Goal: Task Accomplishment & Management: Use online tool/utility

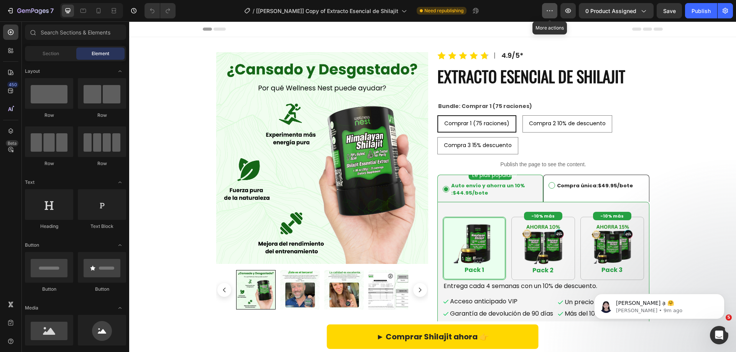
click at [552, 11] on icon "button" at bounding box center [550, 11] width 8 height 8
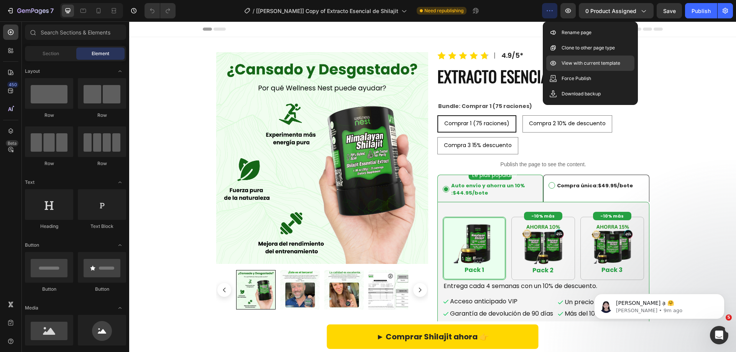
click at [578, 64] on p "View with current template" at bounding box center [591, 63] width 59 height 8
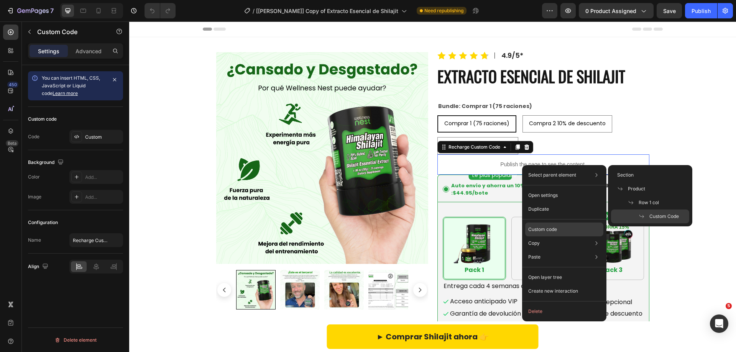
click at [539, 229] on p "Custom code" at bounding box center [542, 229] width 29 height 7
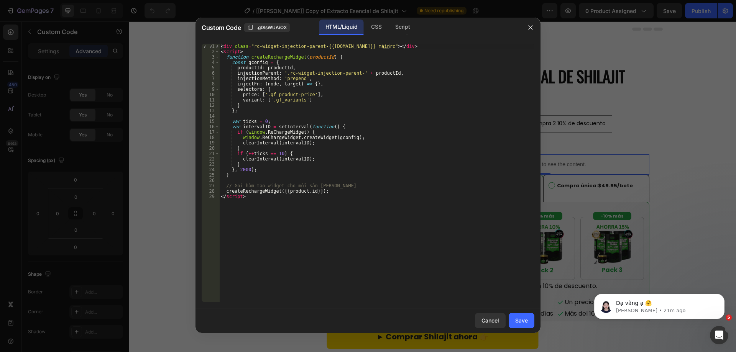
click at [375, 31] on div "CSS" at bounding box center [376, 27] width 23 height 15
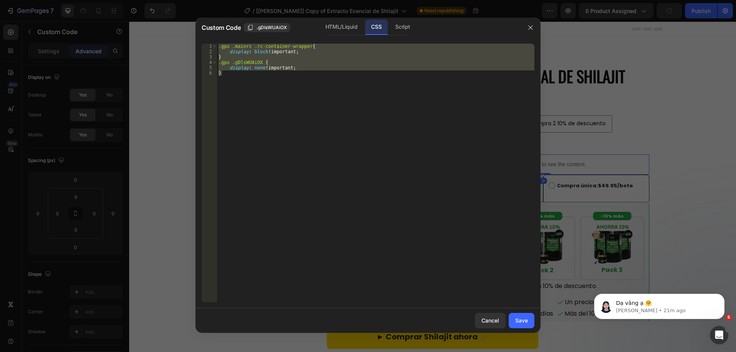
click at [678, 124] on div at bounding box center [368, 176] width 736 height 352
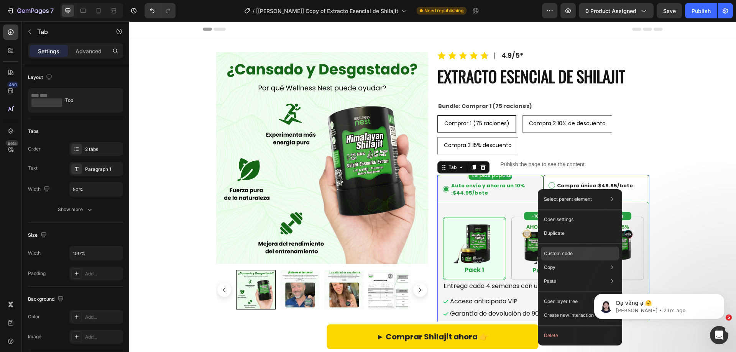
click at [559, 256] on p "Custom code" at bounding box center [558, 253] width 29 height 7
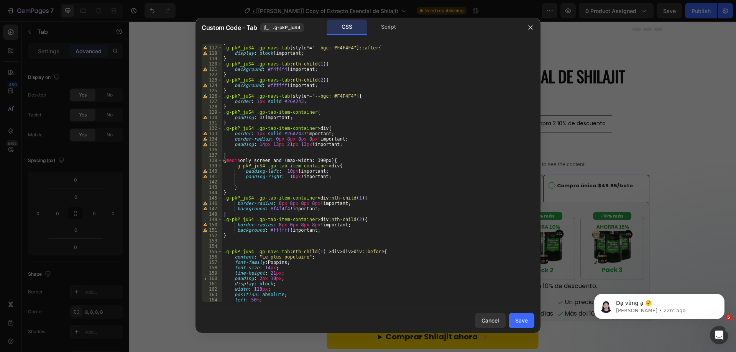
scroll to position [680, 0]
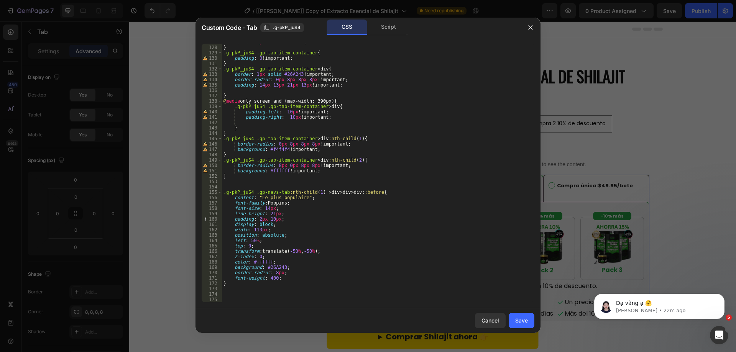
click at [232, 185] on div "border : 1 px solid #26A243 ; } .g-pkP_juS4 .gp-tab-item-container { padding : …" at bounding box center [375, 173] width 307 height 269
paste textarea "gp-tab-header-list"
type textarea ".gp-tab-header-list{}"
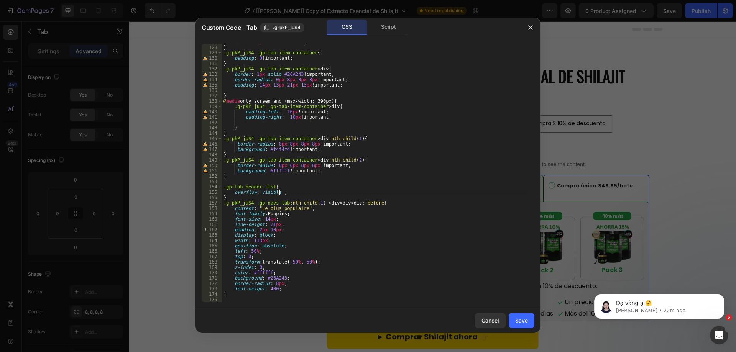
scroll to position [0, 5]
click at [285, 29] on span ".g-pkP_juS4" at bounding box center [287, 27] width 28 height 7
click at [223, 187] on div "border : 1 px solid #26A243 ; } .g-pkP_juS4 .gp-tab-item-container { padding : …" at bounding box center [375, 173] width 307 height 269
paste textarea ".g-pkP_juS4"
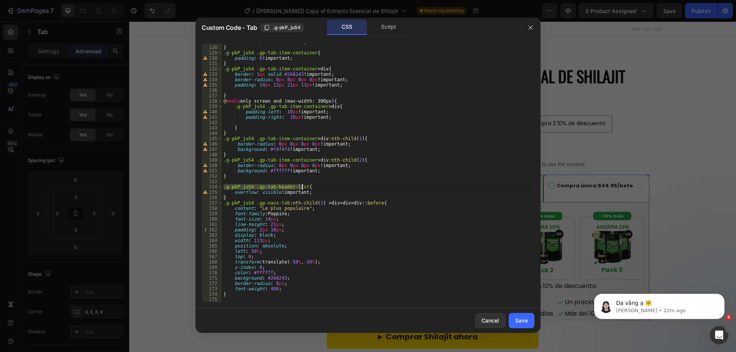
drag, startPoint x: 223, startPoint y: 187, endPoint x: 302, endPoint y: 187, distance: 79.0
click at [302, 187] on div "border : 1 px solid #26A243 ; } .g-pkP_juS4 .gp-tab-item-container { padding : …" at bounding box center [375, 173] width 307 height 269
click at [233, 198] on div "border : 1 px solid #26A243 ; } .g-pkP_juS4 .gp-tab-item-container { padding : …" at bounding box center [375, 173] width 307 height 269
type textarea "}"
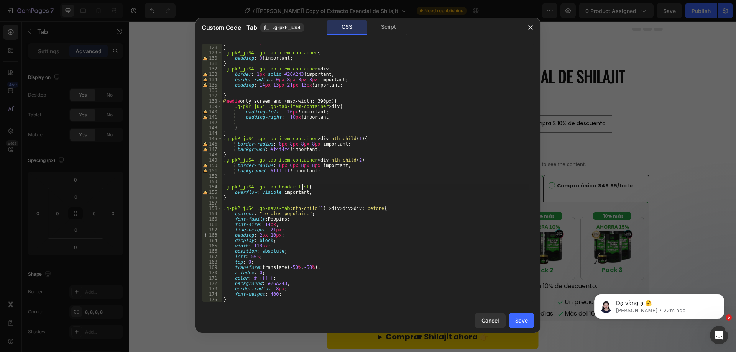
click at [301, 187] on div "border : 1 px solid #26A243 ; } .g-pkP_juS4 .gp-tab-item-container { padding : …" at bounding box center [375, 173] width 307 height 269
paste textarea ".g-pkP_juS4 .gp-tab-header-list"
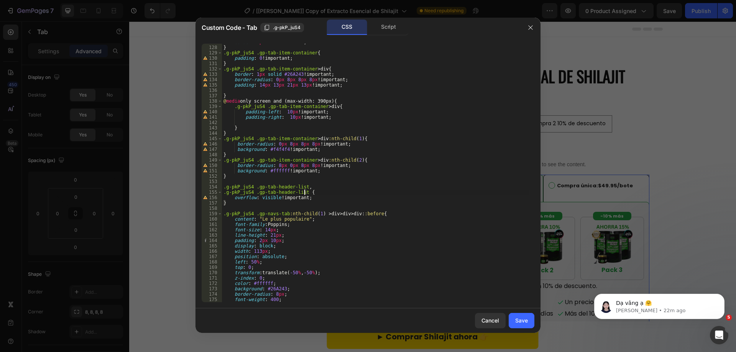
scroll to position [0, 7]
drag, startPoint x: 254, startPoint y: 215, endPoint x: 284, endPoint y: 214, distance: 29.5
click at [284, 214] on div "border : 1 px solid #26A243 ; } .g-pkP_juS4 .gp-tab-item-container { padding : …" at bounding box center [375, 173] width 307 height 269
click at [304, 192] on div "border : 1 px solid #26A243 ; } .g-pkP_juS4 .gp-tab-item-container { padding : …" at bounding box center [375, 173] width 307 height 269
paste textarea ".gp-navs-tab"
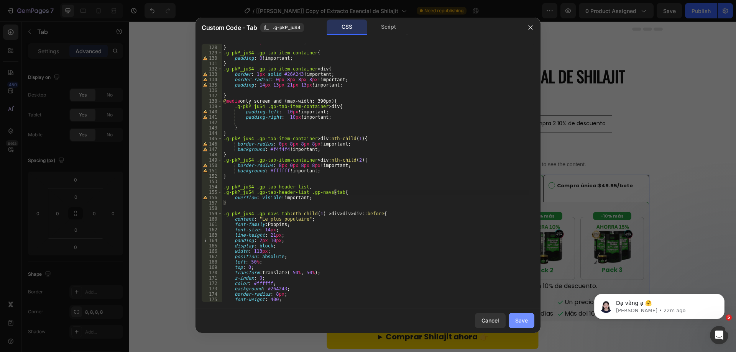
type textarea ".g-pkP_juS4 .gp-tab-header-list .gp-navs-tab{"
drag, startPoint x: 519, startPoint y: 320, endPoint x: 394, endPoint y: 296, distance: 127.3
click at [519, 320] on div "Save" at bounding box center [521, 321] width 13 height 8
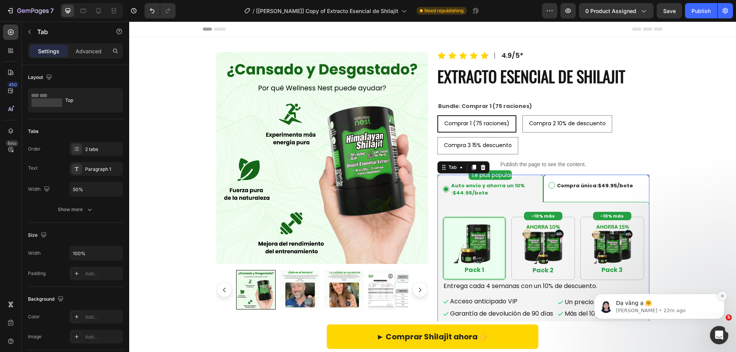
click at [722, 297] on icon "Dismiss notification" at bounding box center [722, 296] width 3 height 3
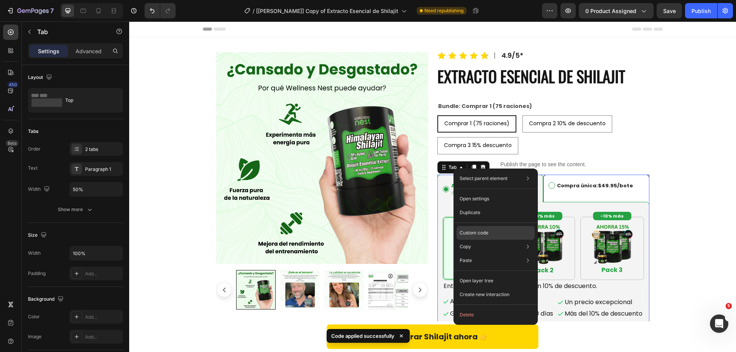
click at [489, 233] on div "Custom code" at bounding box center [495, 233] width 78 height 14
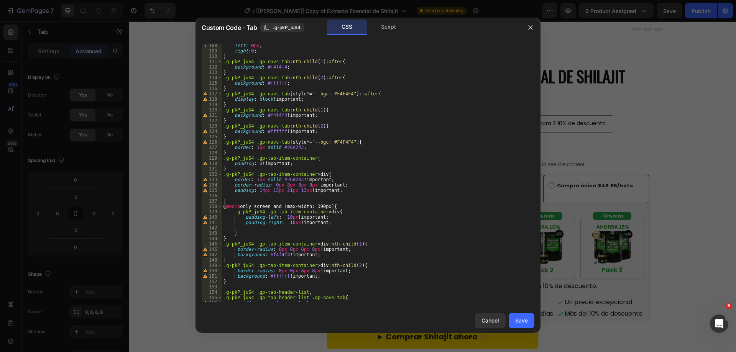
scroll to position [702, 0]
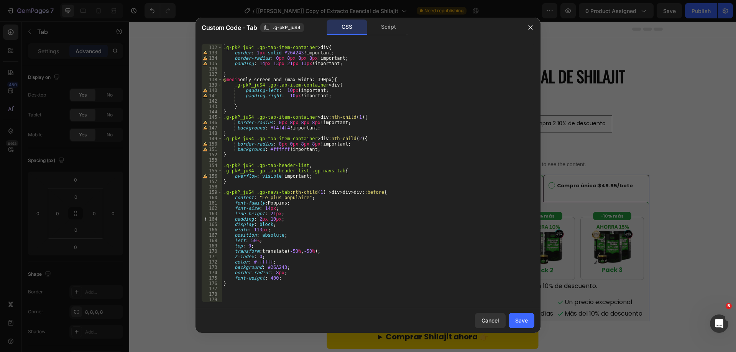
click at [255, 232] on div "} .g-pkP_juS4 .gp-tab-item-container > div { border : 1 px solid #26A243 !impor…" at bounding box center [375, 173] width 307 height 269
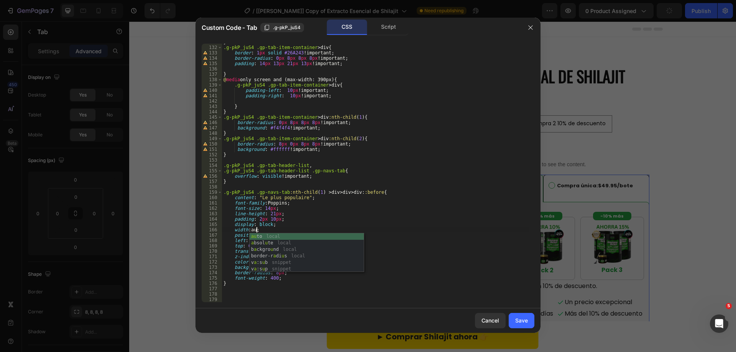
scroll to position [0, 3]
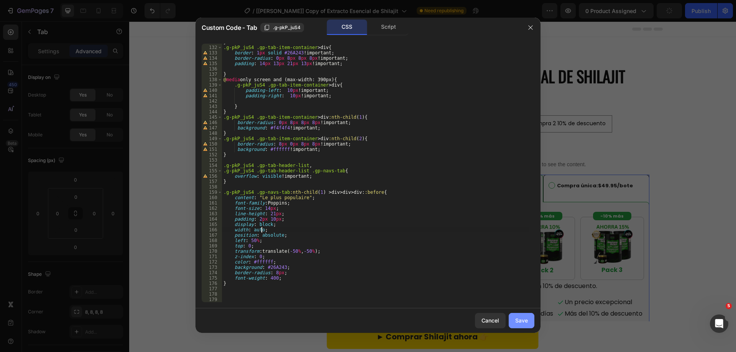
type textarea "width: auto;"
click at [516, 317] on div "Save" at bounding box center [521, 321] width 13 height 8
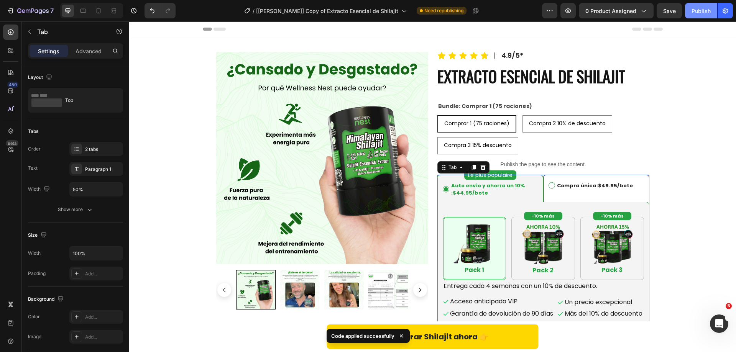
click at [698, 11] on div "Publish" at bounding box center [700, 11] width 19 height 8
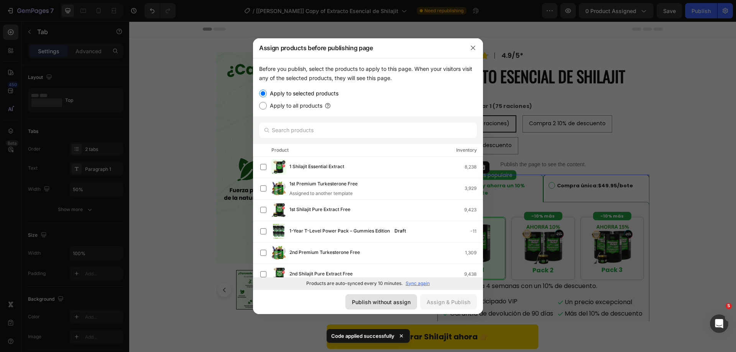
click at [362, 301] on div "Publish without assign" at bounding box center [381, 302] width 59 height 8
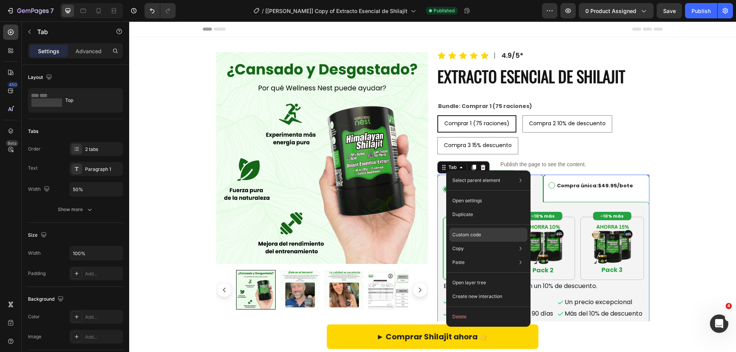
click at [470, 235] on p "Custom code" at bounding box center [466, 235] width 29 height 7
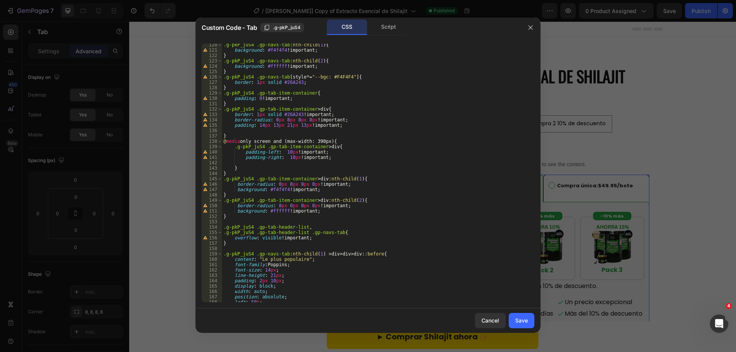
scroll to position [702, 0]
